Goal: Task Accomplishment & Management: Use online tool/utility

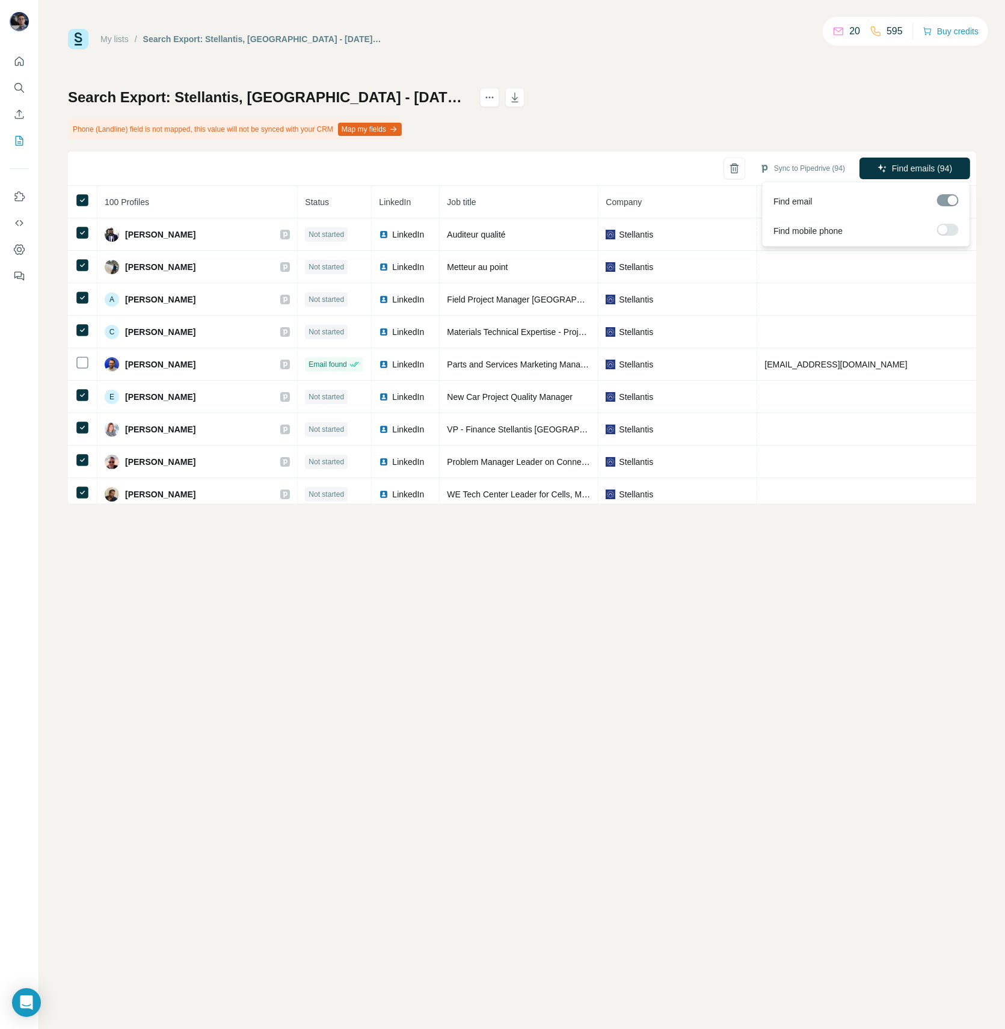
scroll to position [2935, 0]
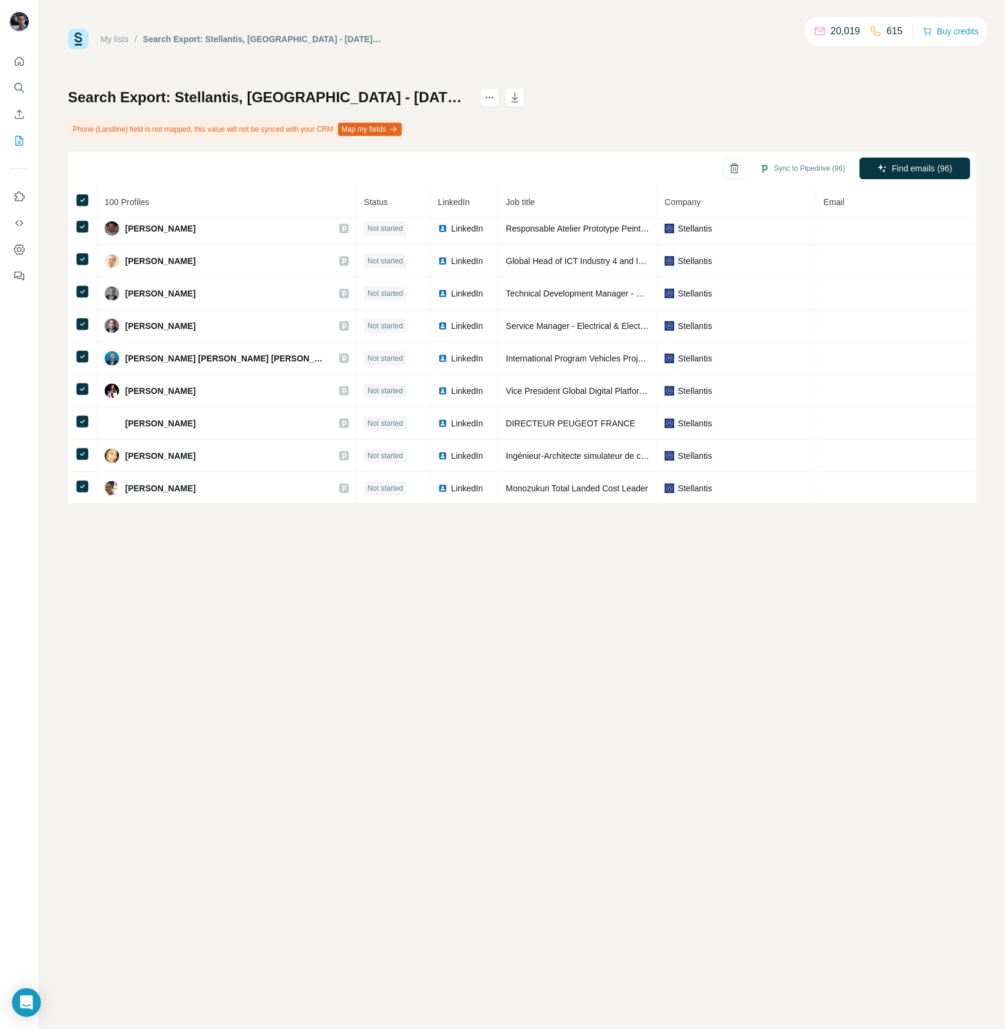
scroll to position [1003, 0]
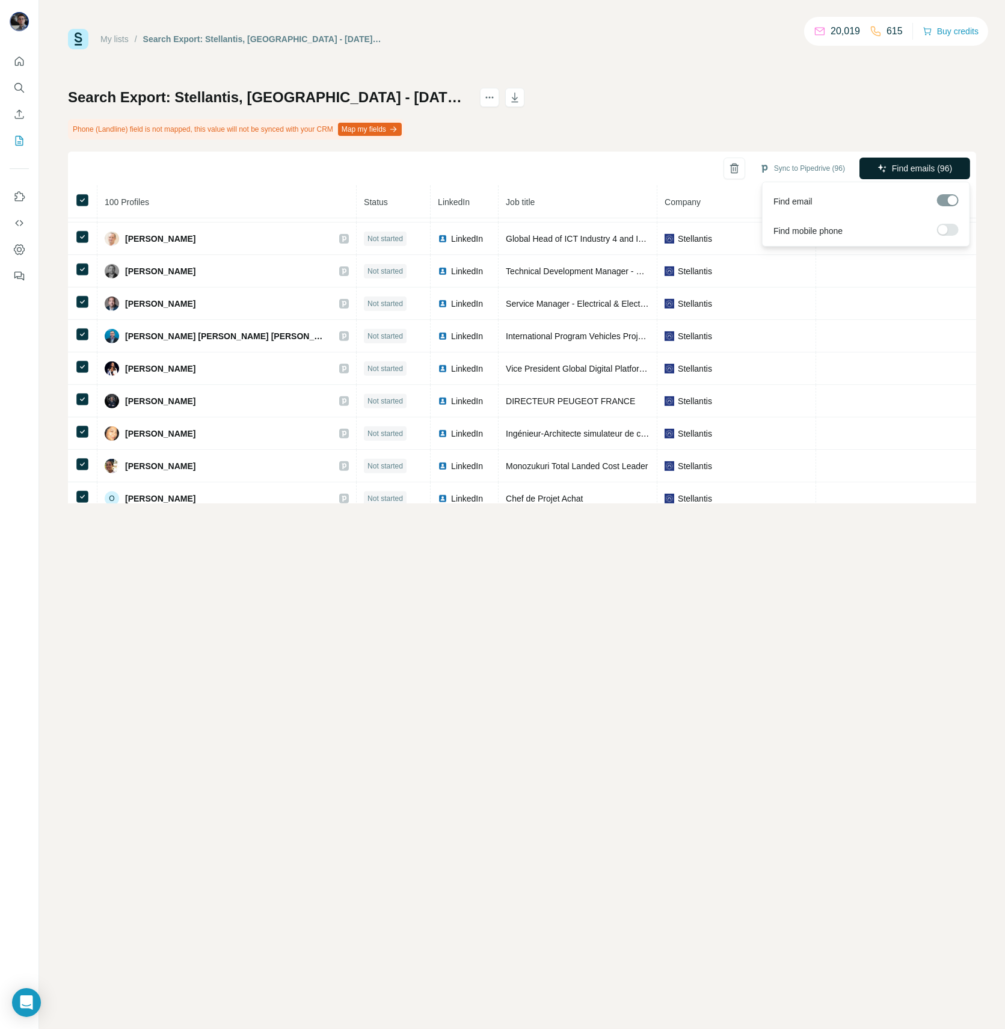
click at [916, 169] on span "Find emails (96)" at bounding box center [922, 168] width 60 height 12
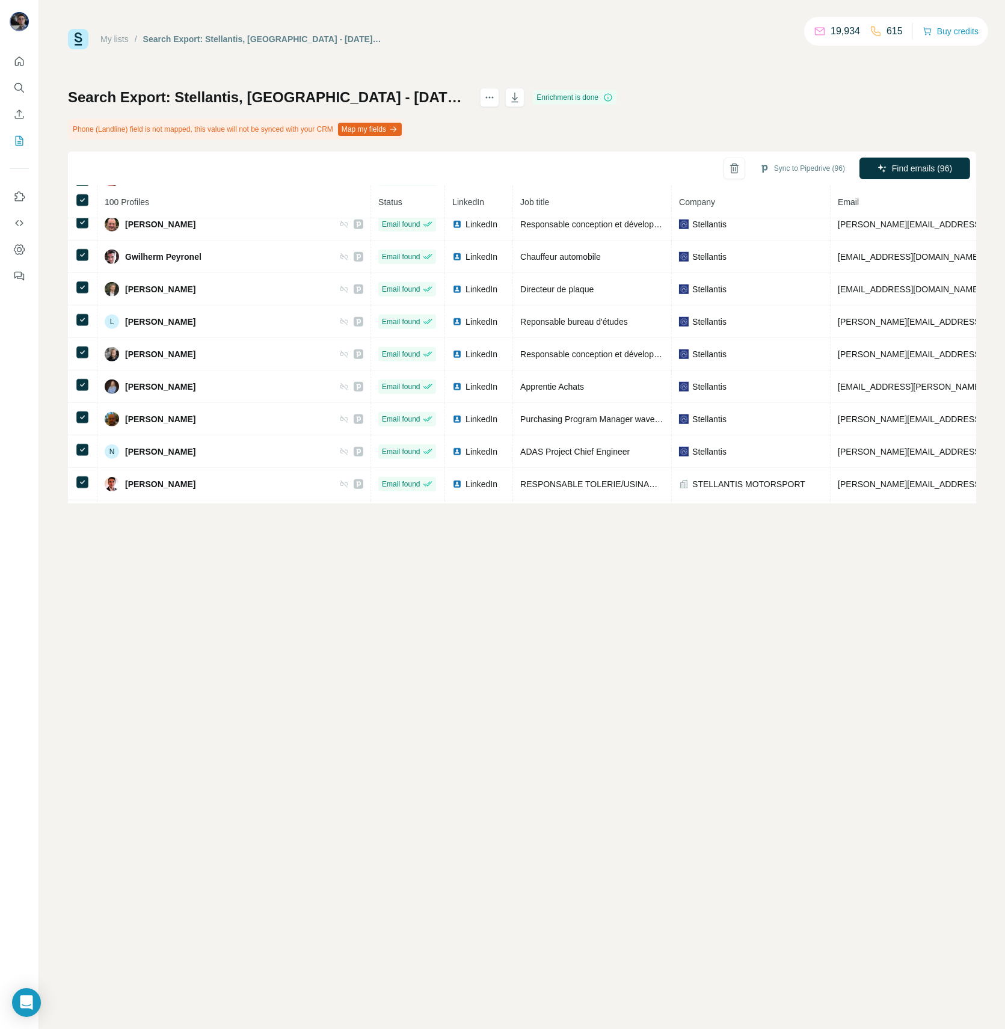
scroll to position [2067, 0]
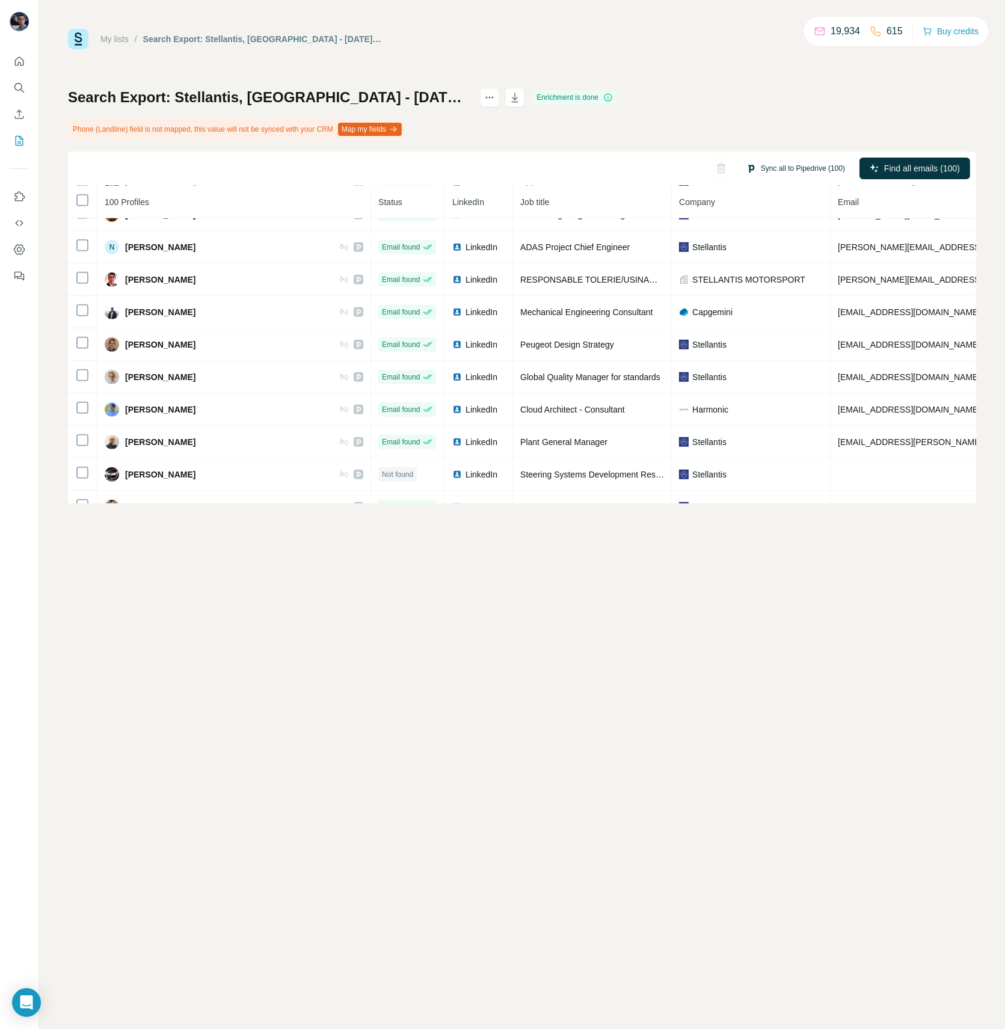
click at [803, 167] on button "Sync all to Pipedrive (100)" at bounding box center [796, 168] width 116 height 18
click at [765, 267] on button "Sync all to Pipedrive" at bounding box center [782, 259] width 134 height 24
